Goal: Task Accomplishment & Management: Use online tool/utility

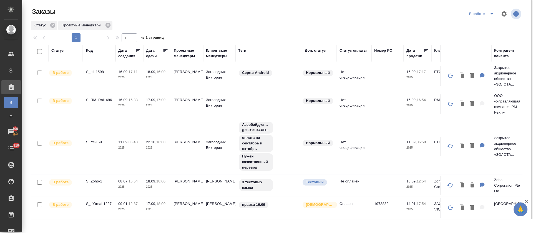
click at [96, 104] on td "S_RM_Rail-496" at bounding box center [99, 103] width 32 height 19
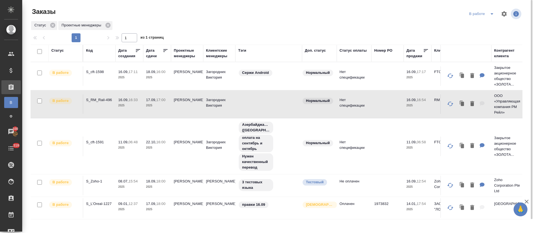
click at [96, 104] on td "S_RM_Rail-496" at bounding box center [99, 103] width 32 height 19
click at [96, 101] on p "S_RM_Rail-496" at bounding box center [99, 100] width 27 height 6
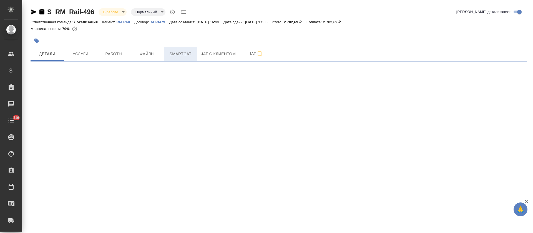
click at [168, 57] on button "Smartcat" at bounding box center [180, 54] width 33 height 14
select select "RU"
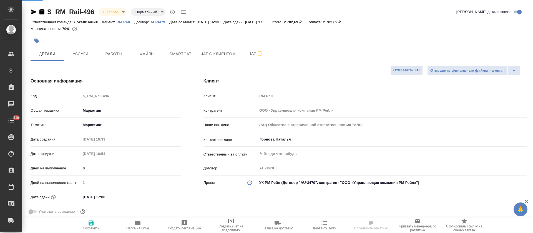
type textarea "x"
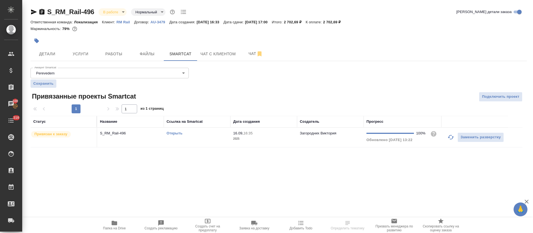
click at [266, 141] on p "2025" at bounding box center [263, 139] width 61 height 6
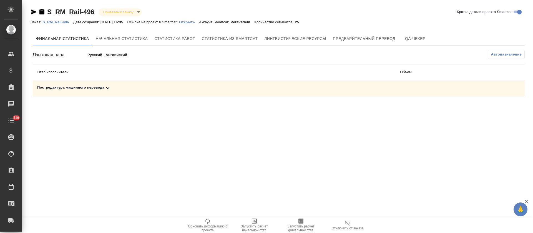
click at [158, 88] on div "Постредактура машинного перевода" at bounding box center [214, 88] width 354 height 7
click at [302, 220] on icon "button" at bounding box center [300, 220] width 5 height 5
